Goal: Contribute content

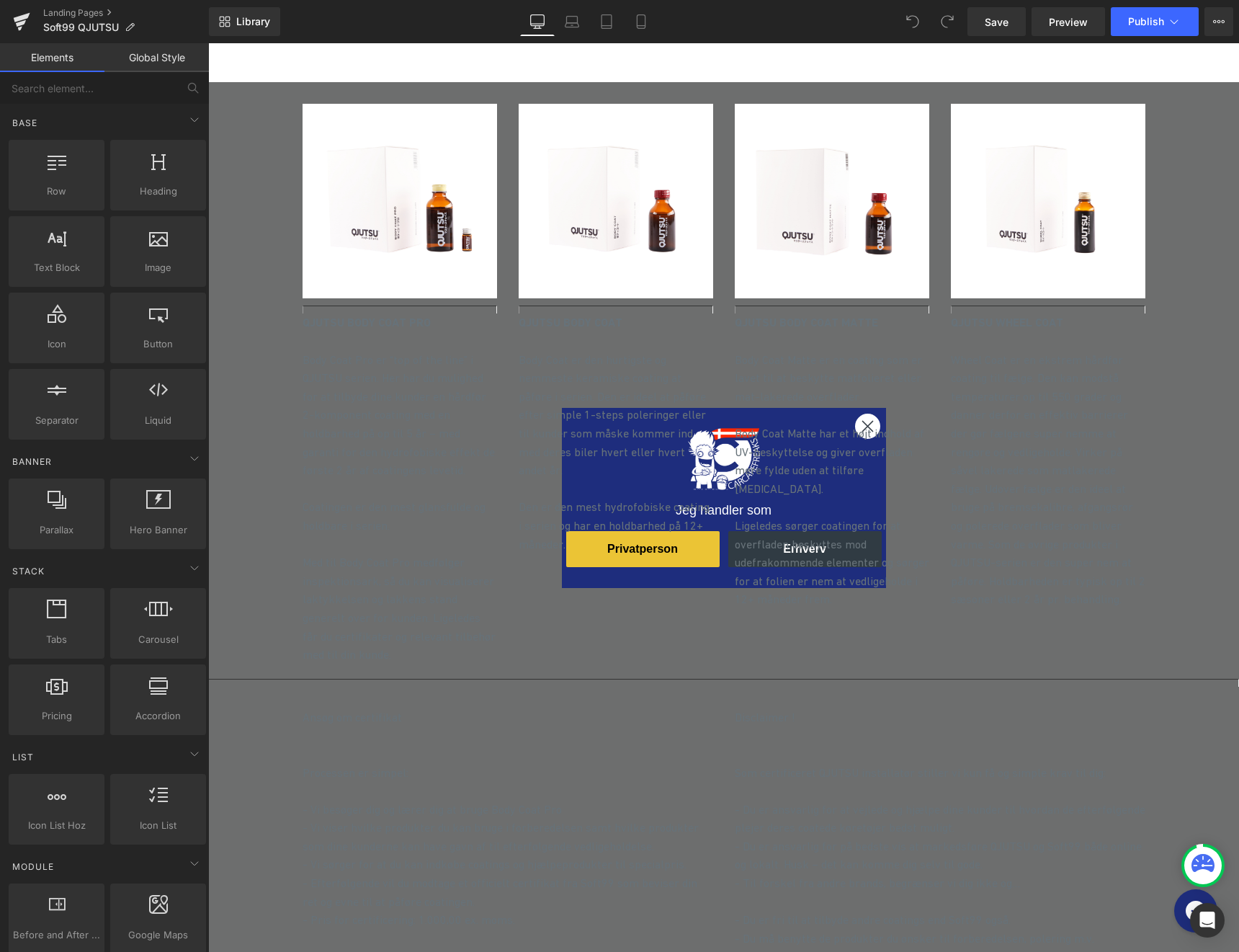
scroll to position [1904, 0]
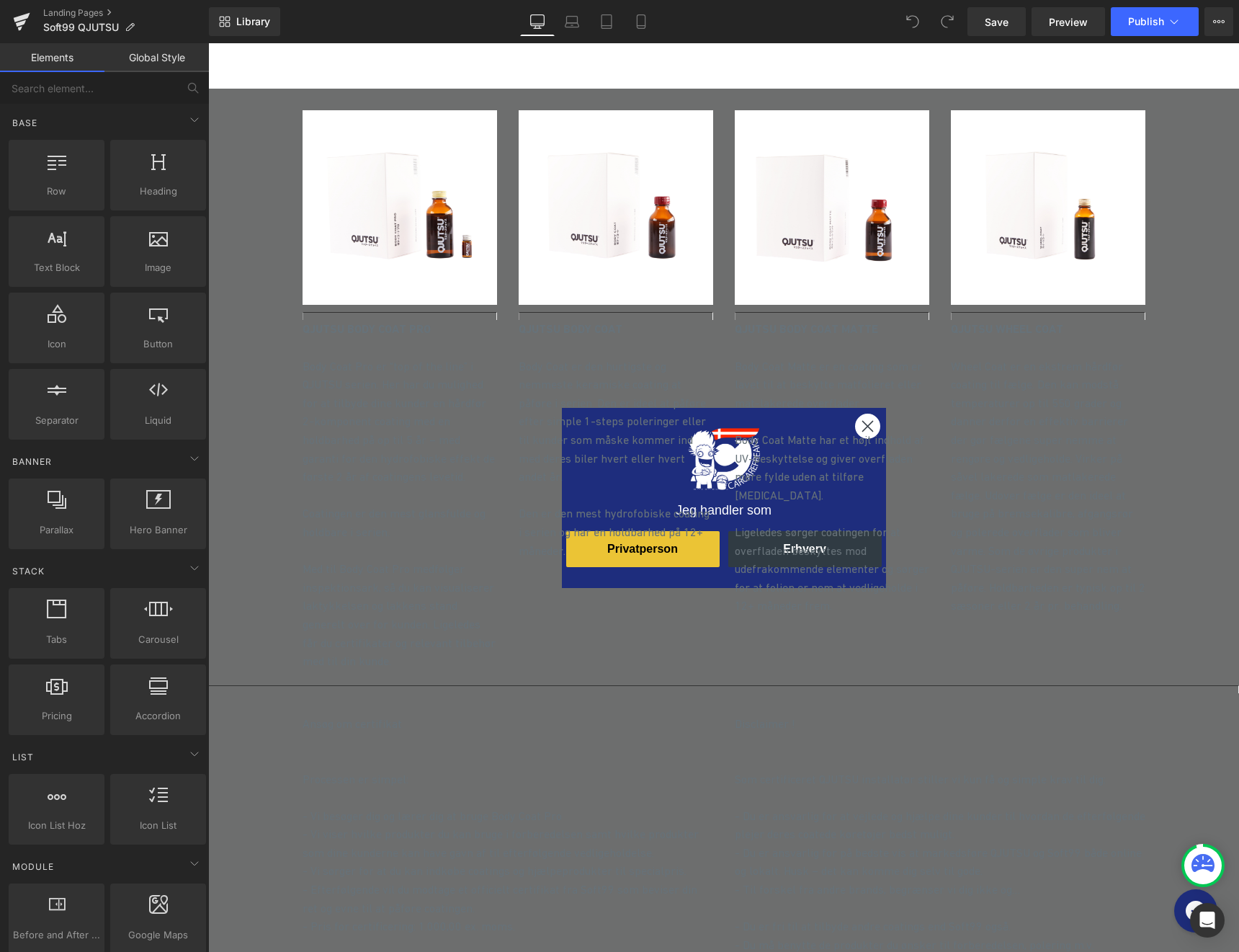
click at [1036, 535] on p "Wheel Coat er en ekstrem hårdfør coating til fælge. Den kan modstå temperaturer…" at bounding box center [1048, 486] width 194 height 258
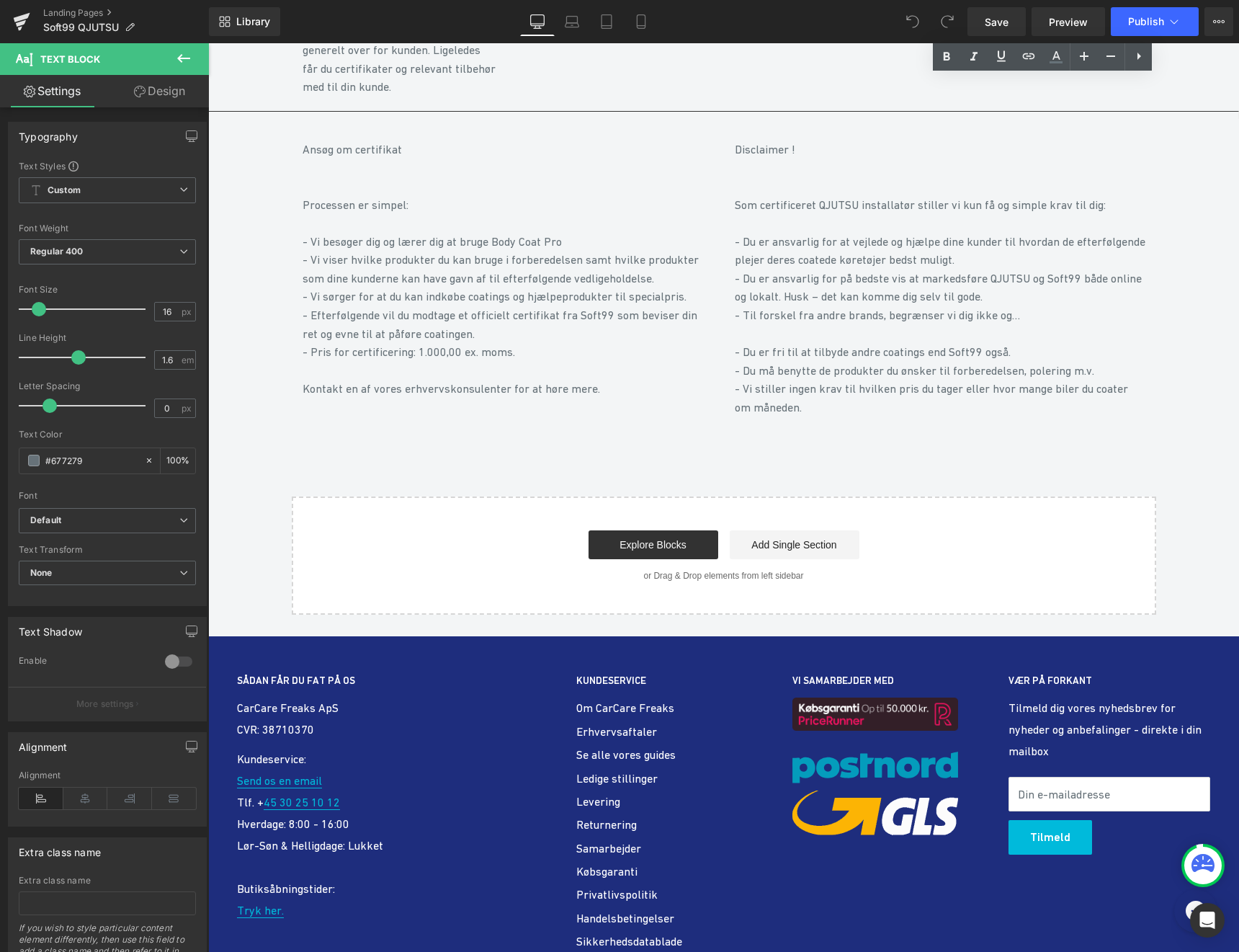
scroll to position [2265, 0]
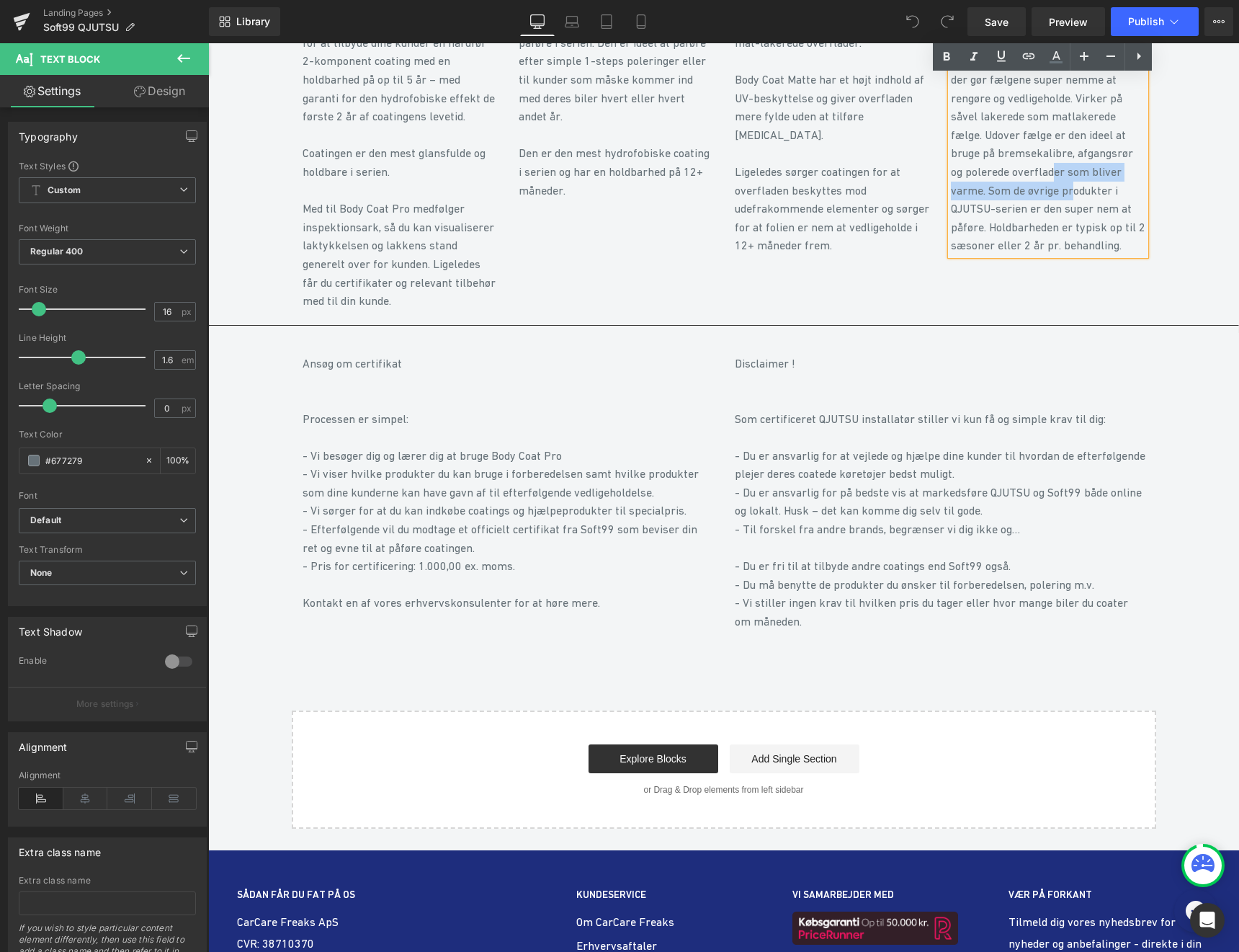
click at [465, 465] on p "- Vi viser hvilke produkter du kan bruge i forberedelsen samt hvilke produkter …" at bounding box center [508, 483] width 411 height 37
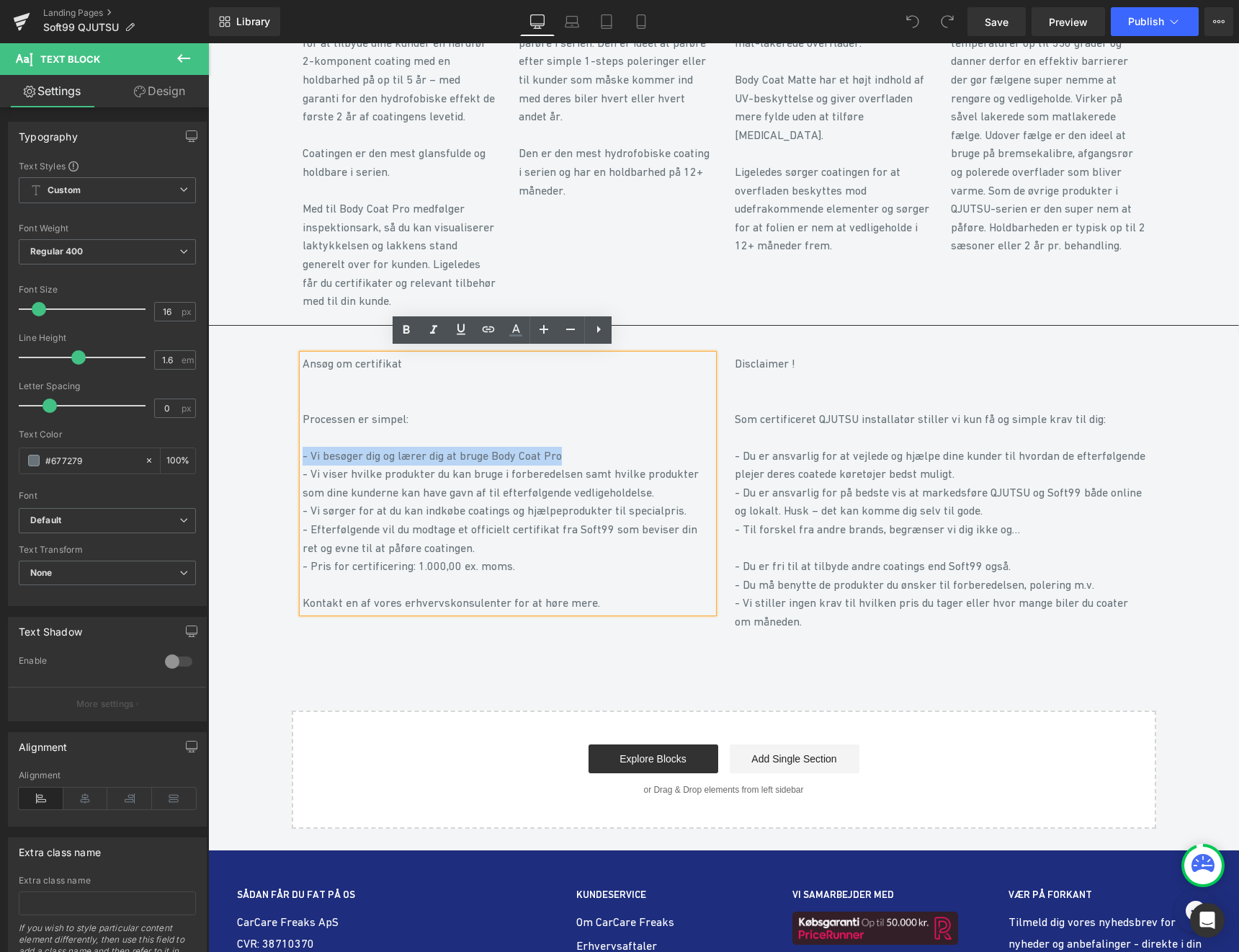
drag, startPoint x: 590, startPoint y: 448, endPoint x: 297, endPoint y: 452, distance: 293.0
click at [303, 452] on p "- Vi besøger dig og lærer dig at bruge Body Coat Pro" at bounding box center [508, 455] width 411 height 18
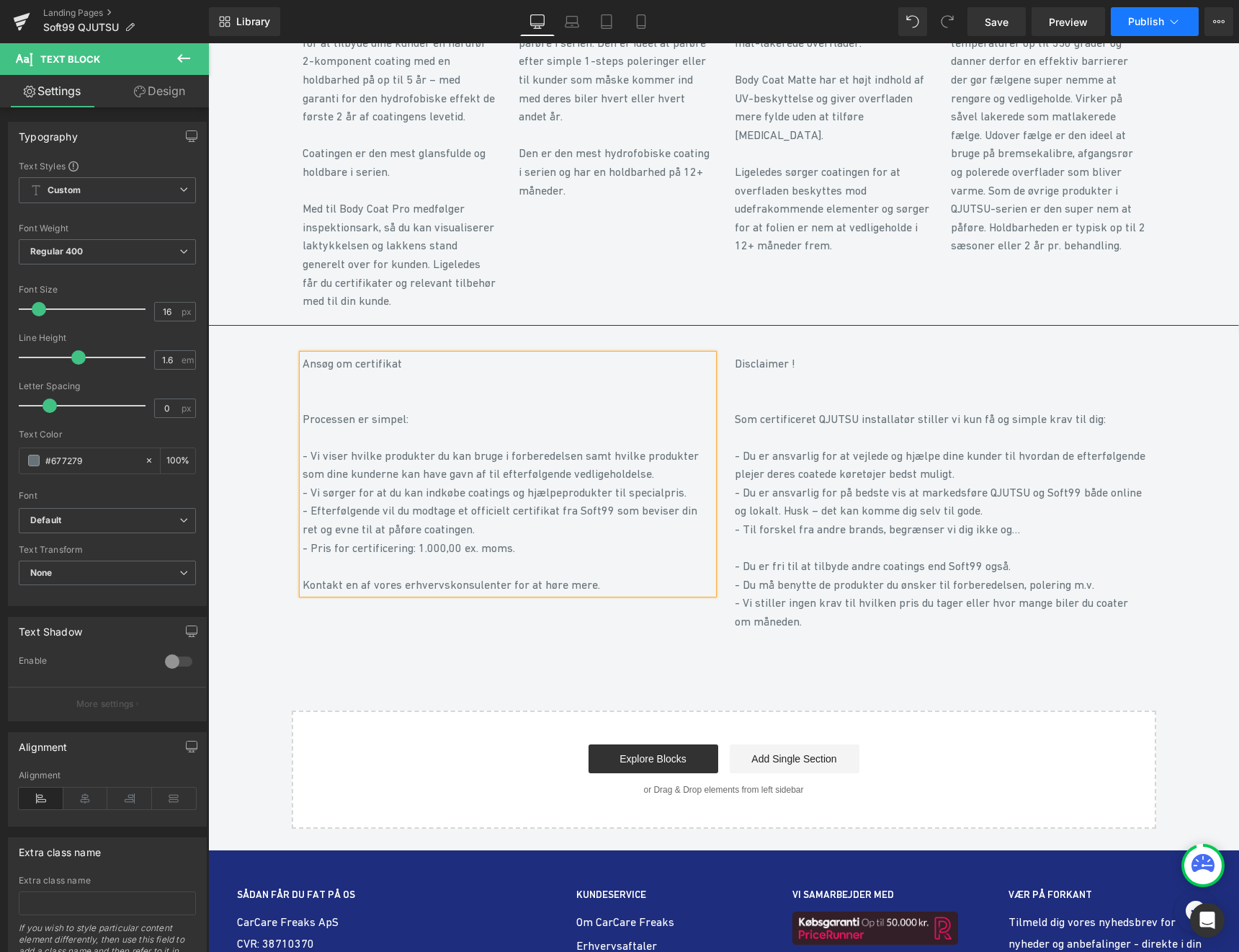
click at [1148, 25] on span "Publish" at bounding box center [1145, 21] width 36 height 11
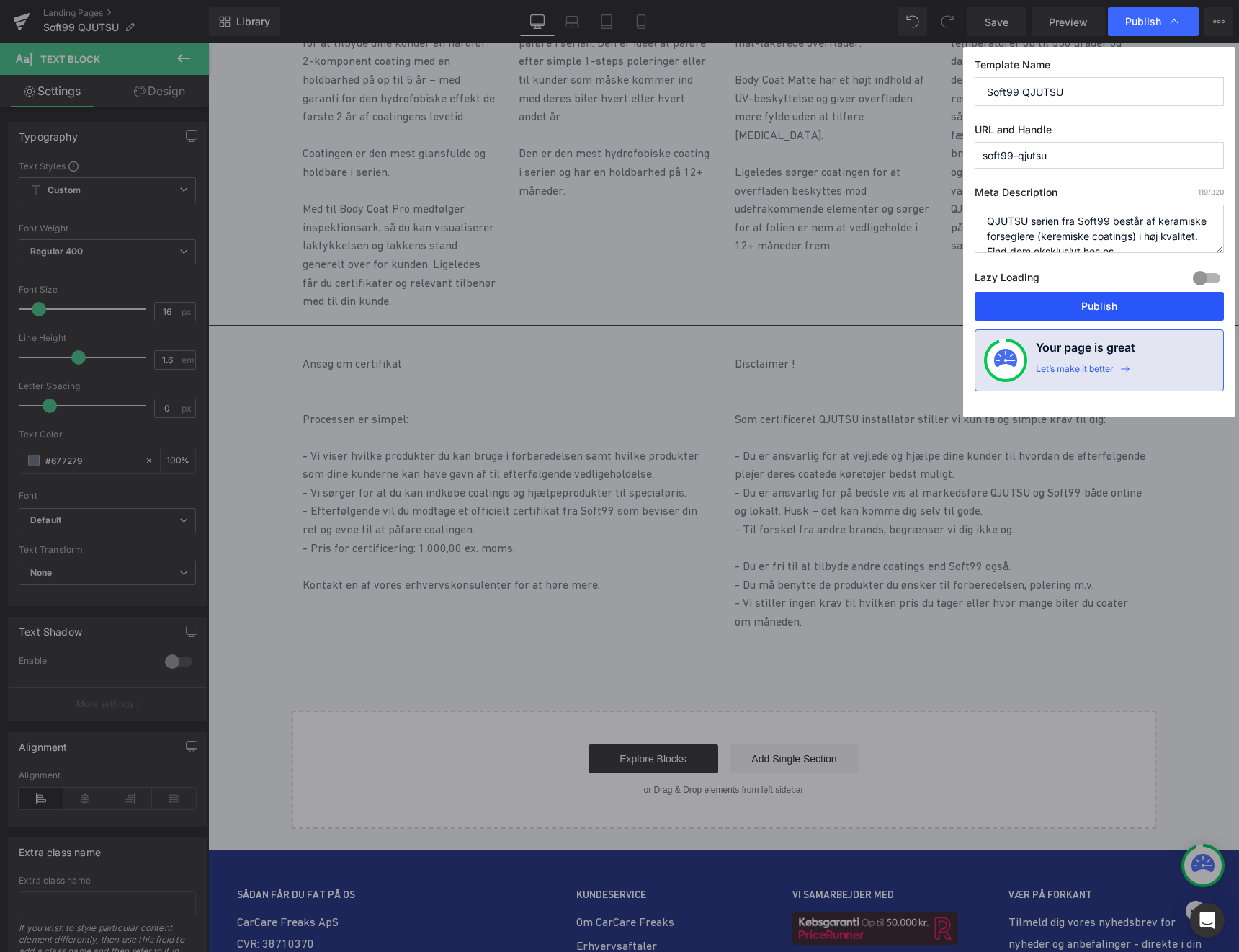
click at [1109, 300] on button "Publish" at bounding box center [1099, 306] width 250 height 29
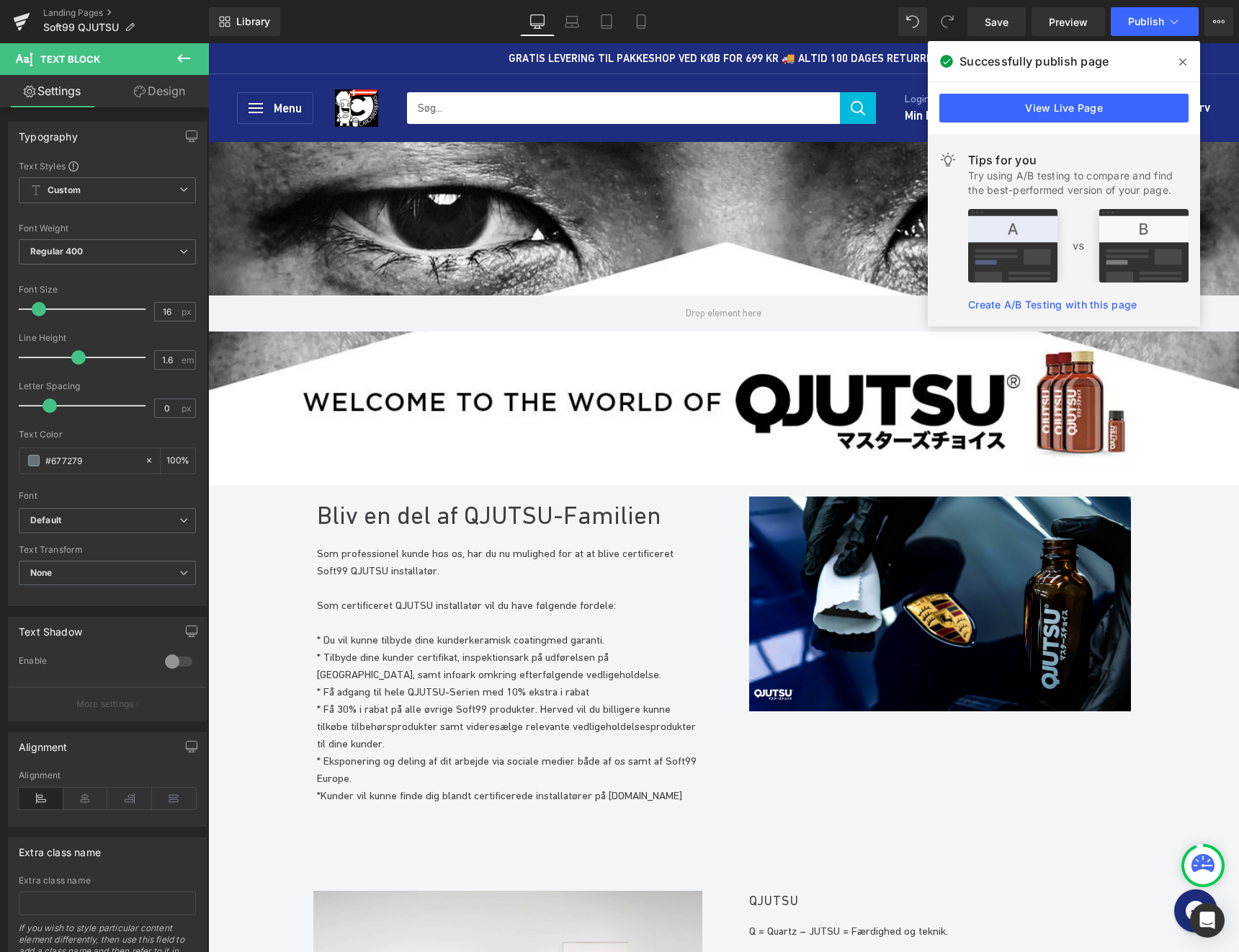
click at [1188, 59] on span at bounding box center [1183, 62] width 23 height 23
